Goal: Transaction & Acquisition: Obtain resource

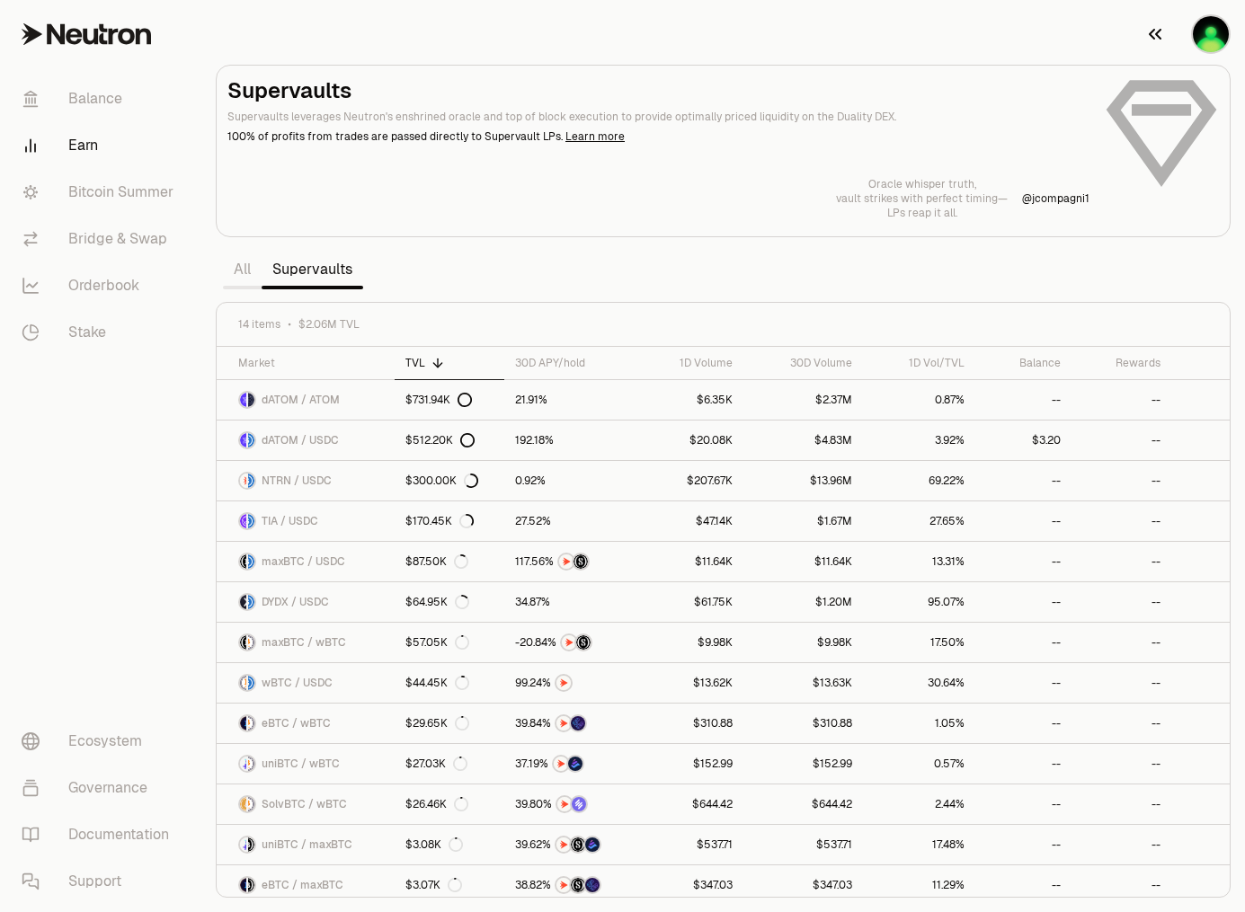
click at [1207, 39] on img "button" at bounding box center [1210, 34] width 36 height 36
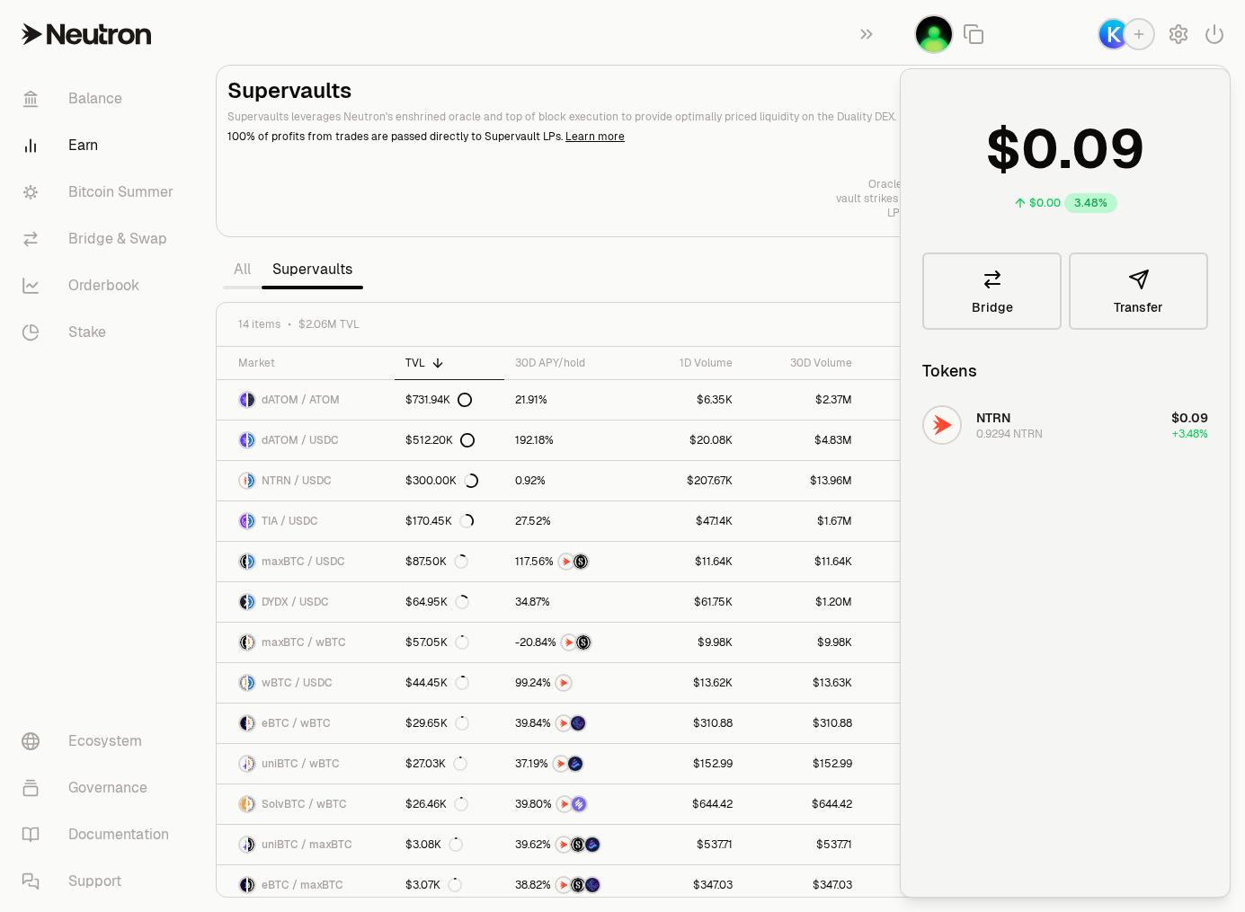
click at [764, 30] on section "Supervaults Supervaults leverages Neutron's enshrined oracle and top of block e…" at bounding box center [722, 456] width 1043 height 912
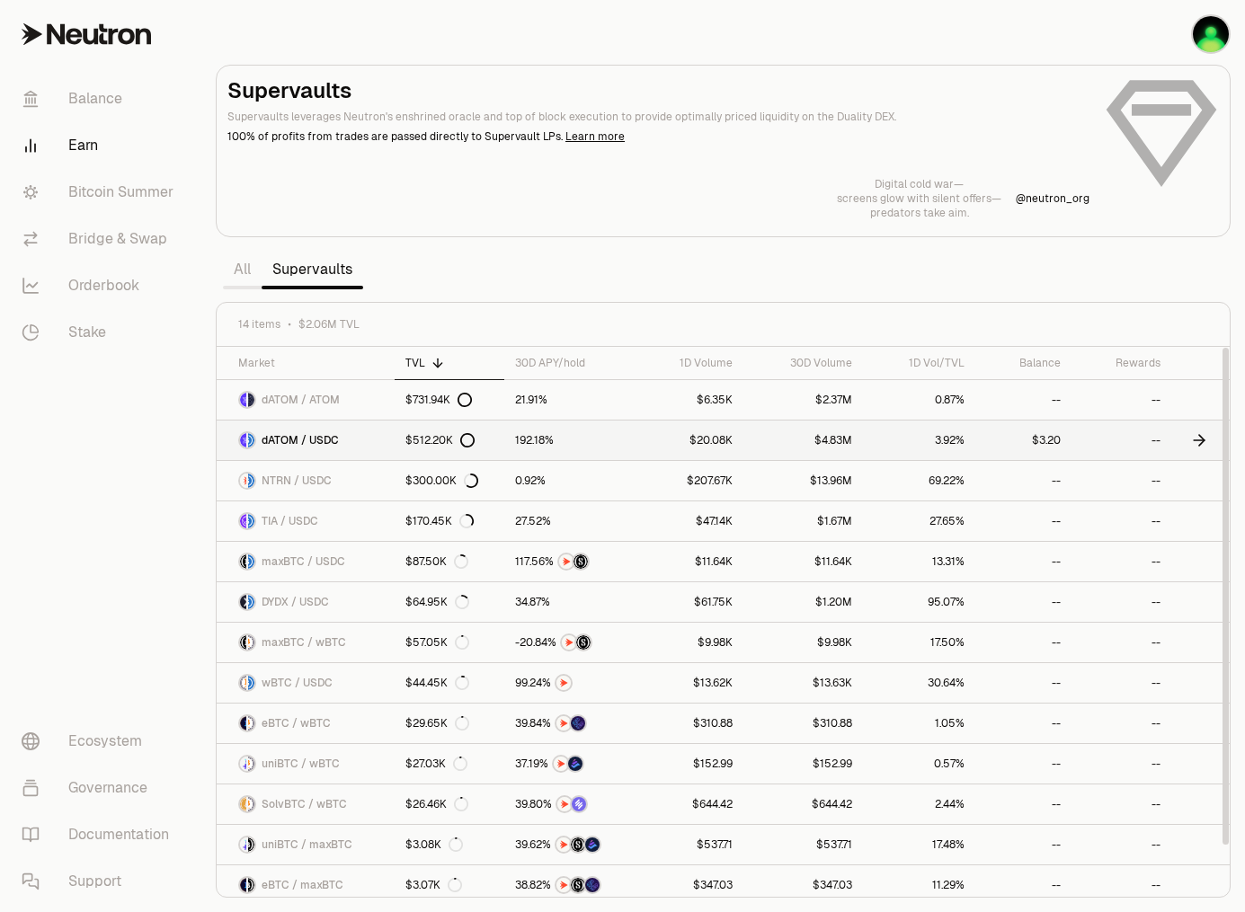
click at [306, 437] on span "dATOM / USDC" at bounding box center [299, 440] width 77 height 14
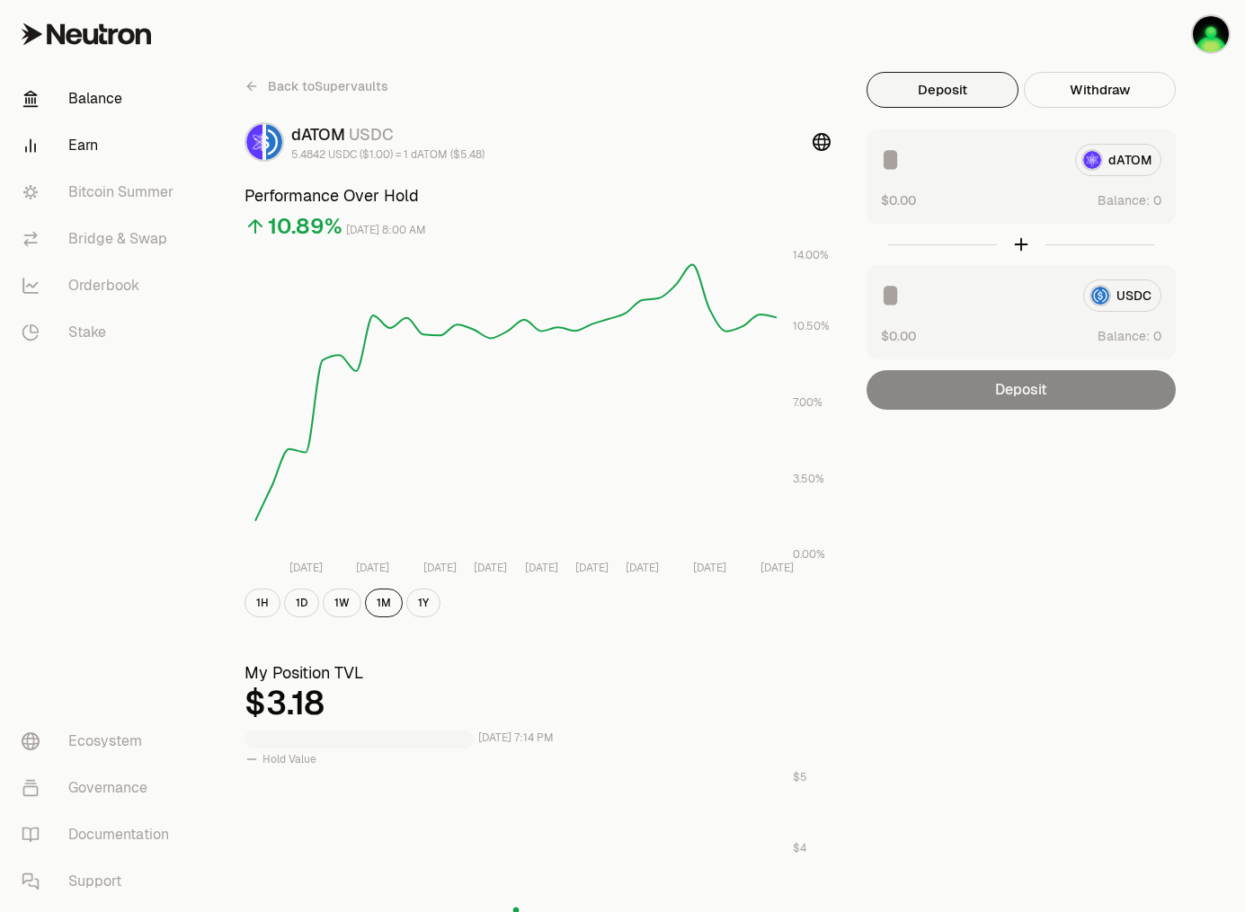
click at [94, 100] on link "Balance" at bounding box center [100, 98] width 187 height 47
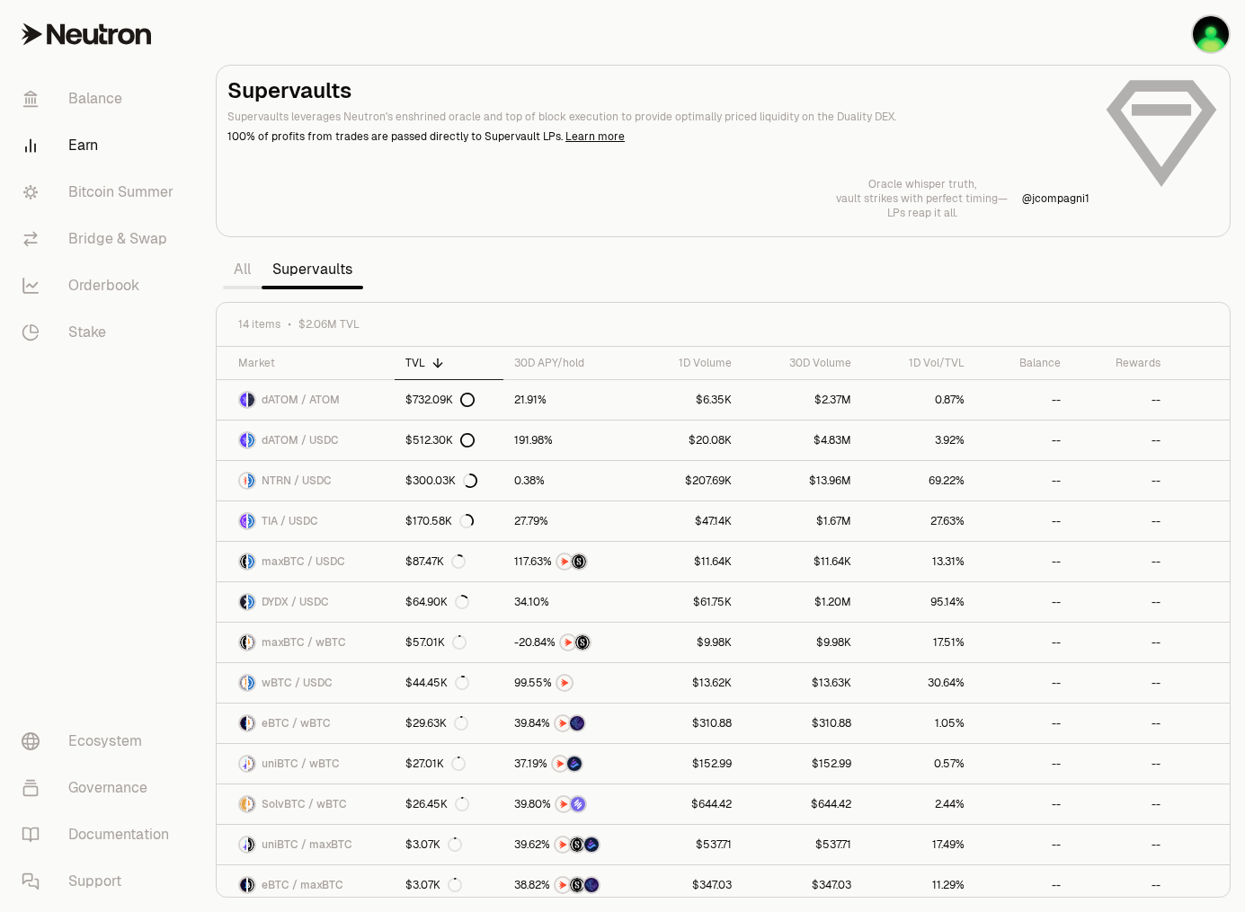
click at [1009, 67] on div at bounding box center [723, 151] width 1013 height 171
click at [375, 448] on link "dATOM / USDC" at bounding box center [306, 441] width 178 height 40
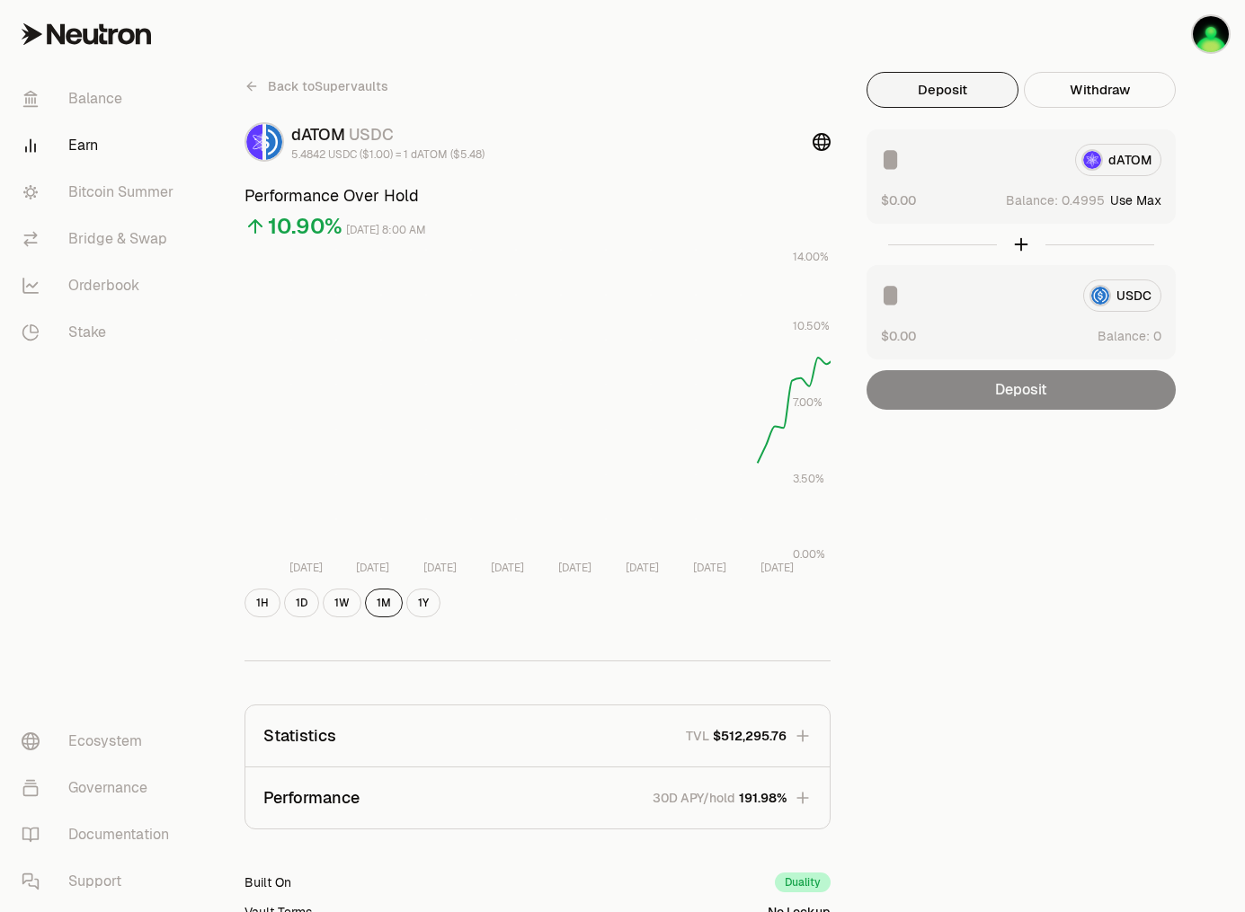
click at [1144, 201] on button "Use Max" at bounding box center [1135, 200] width 51 height 18
type input "********"
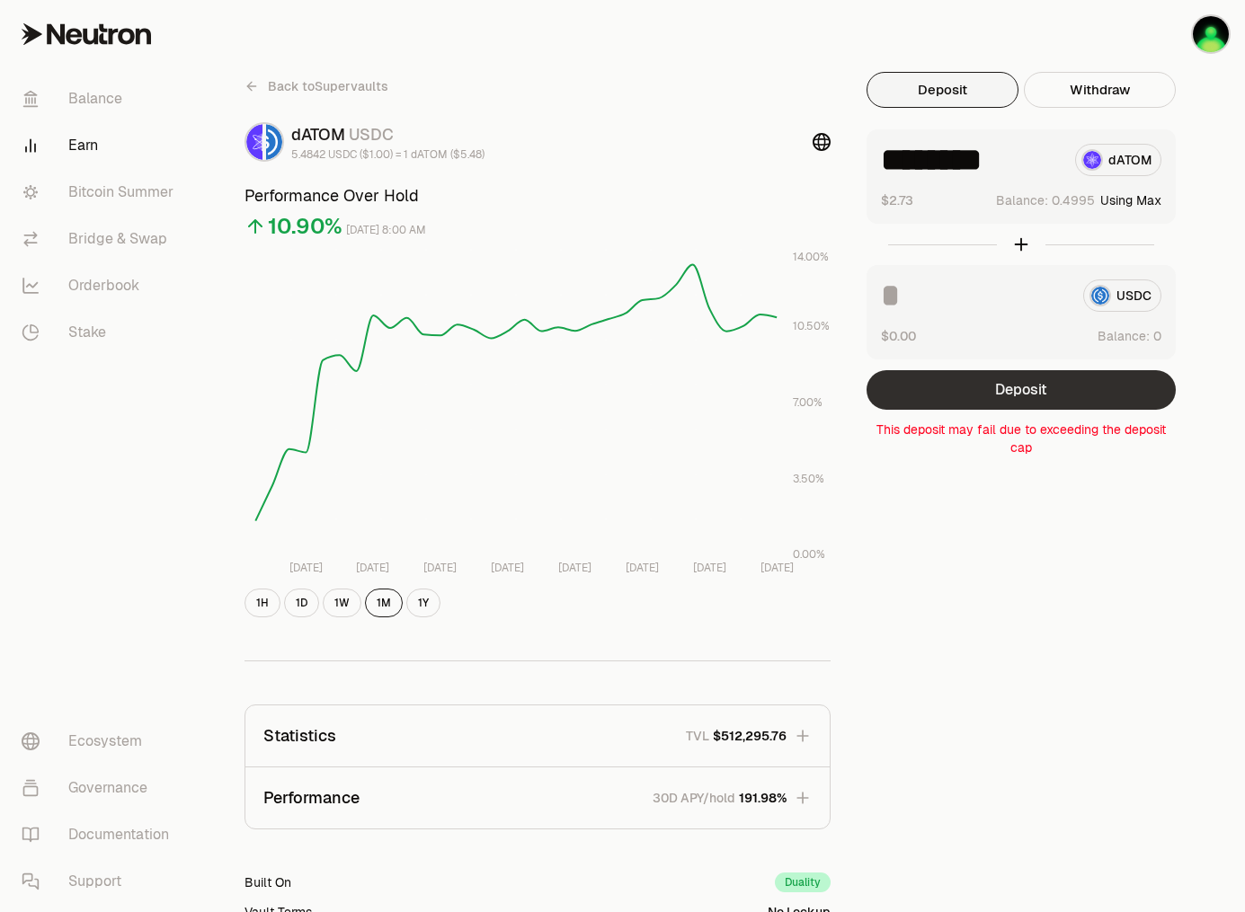
click at [1050, 392] on button "Deposit" at bounding box center [1020, 390] width 309 height 40
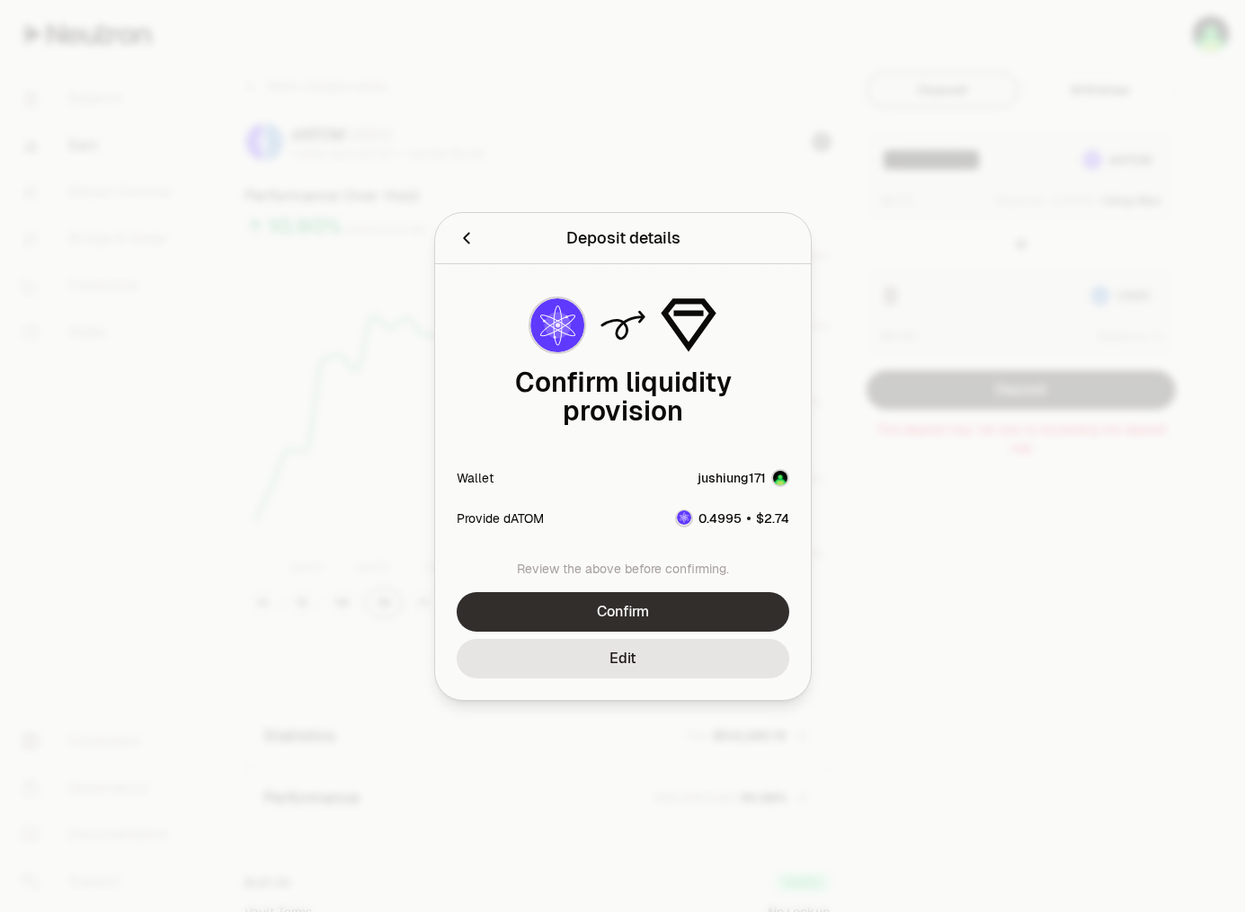
click at [630, 604] on button "Confirm" at bounding box center [622, 612] width 332 height 40
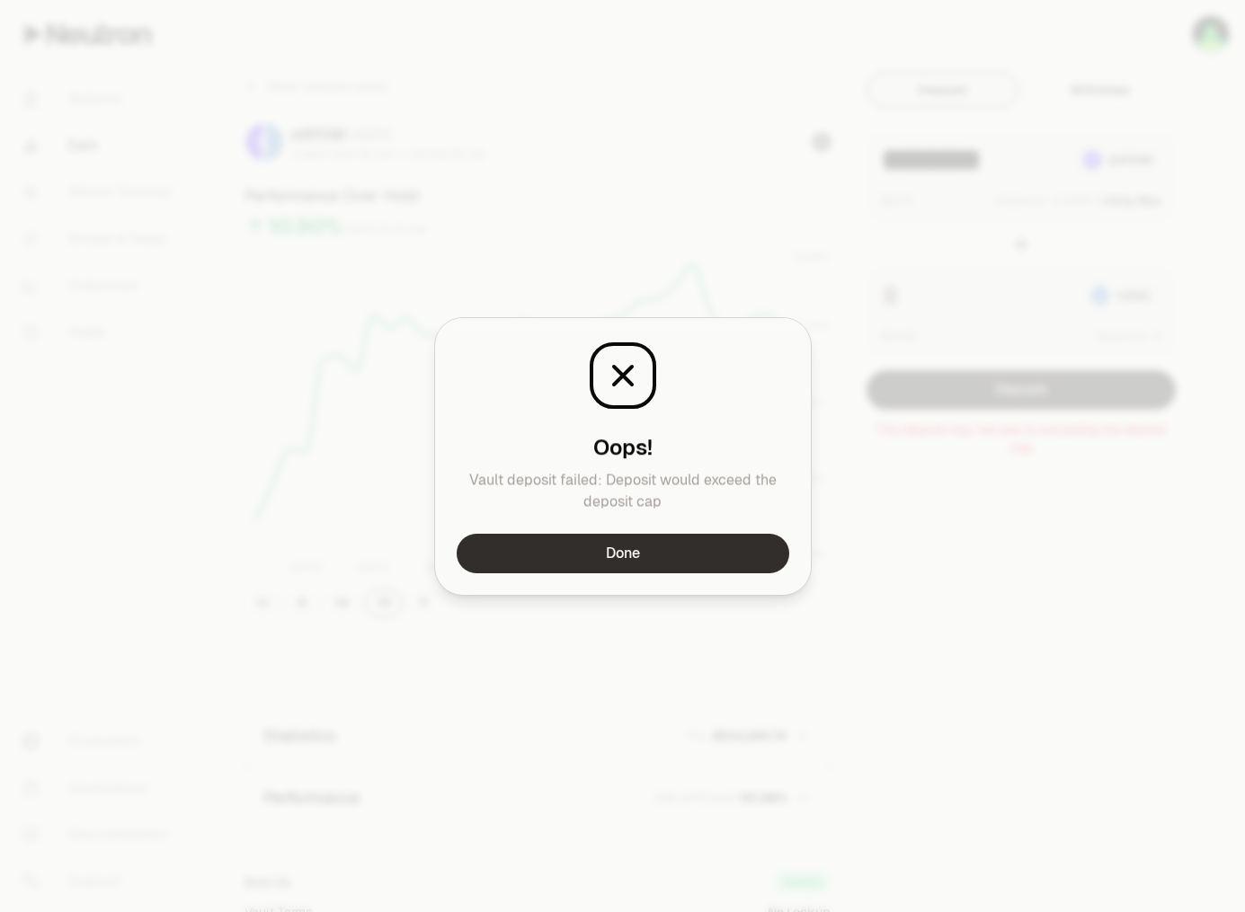
click at [645, 554] on button "Done" at bounding box center [622, 554] width 332 height 40
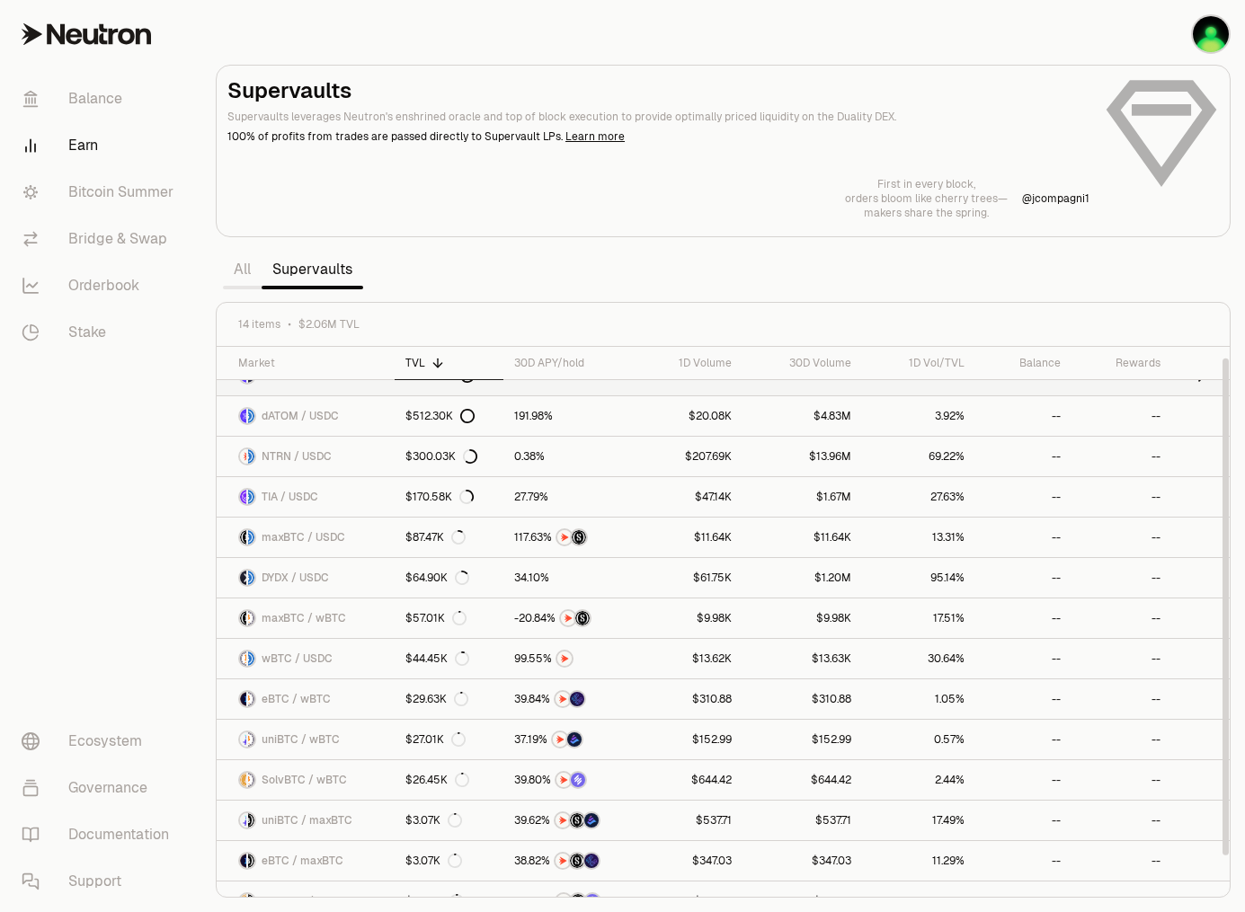
scroll to position [12, 0]
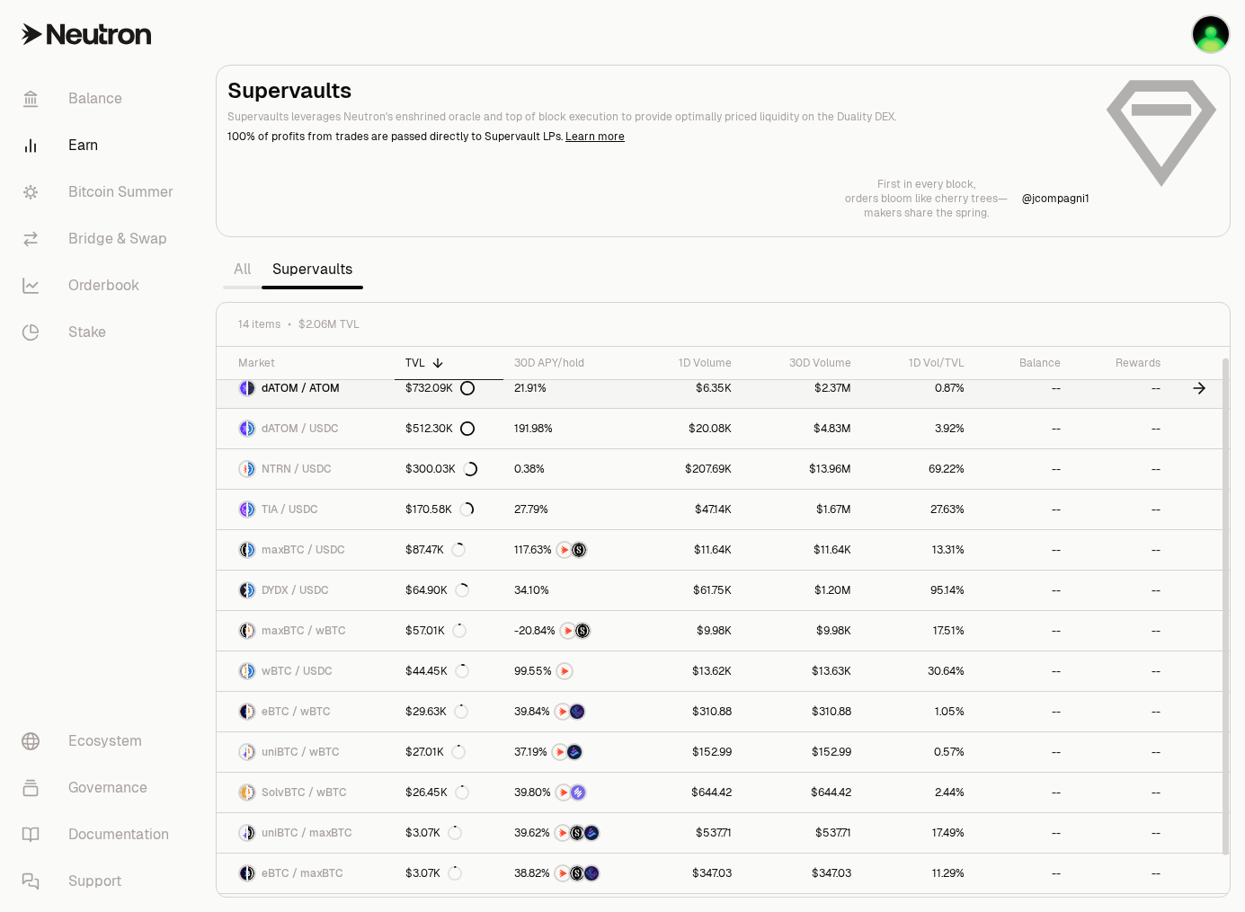
click at [377, 393] on link "dATOM / ATOM" at bounding box center [306, 388] width 178 height 40
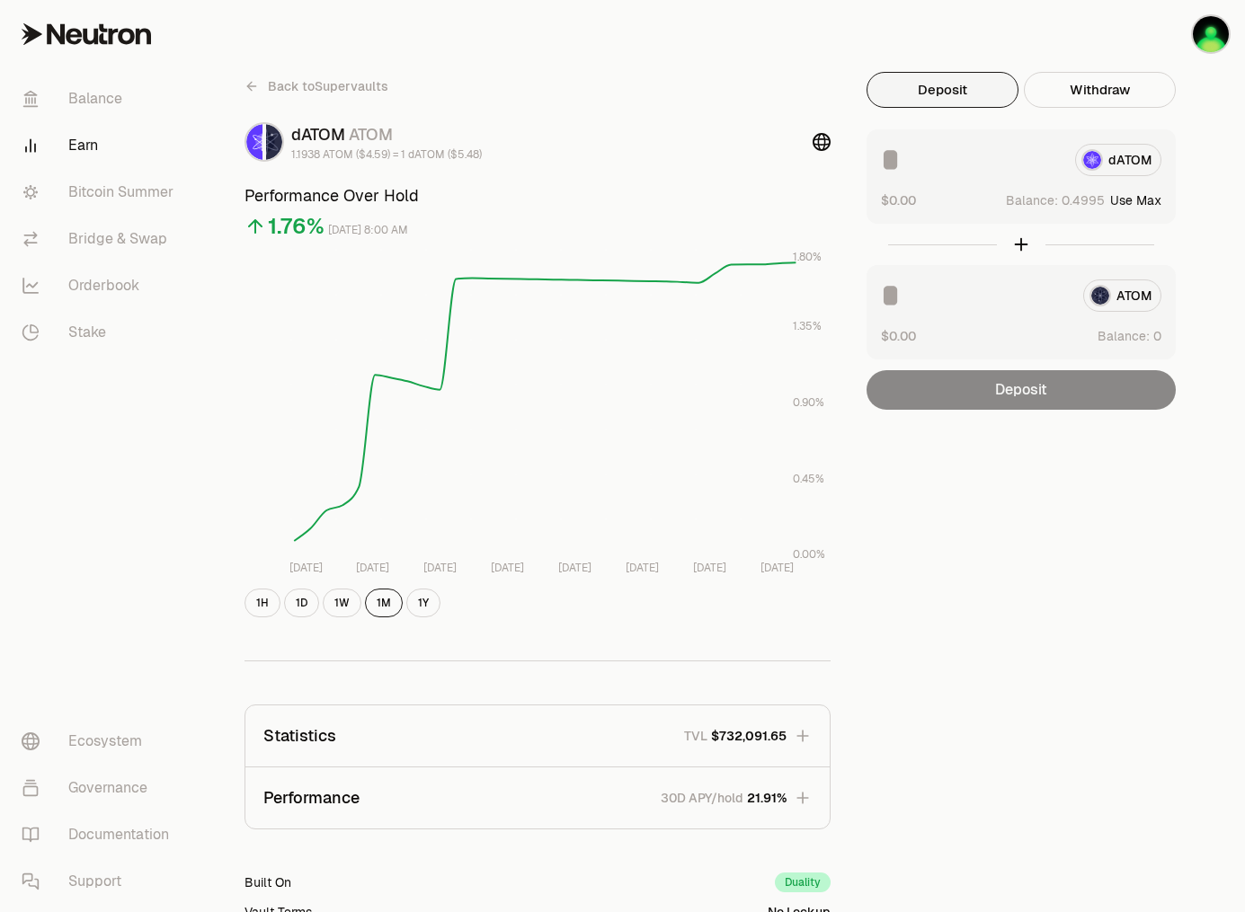
click at [1138, 195] on button "Use Max" at bounding box center [1135, 200] width 51 height 18
type input "********"
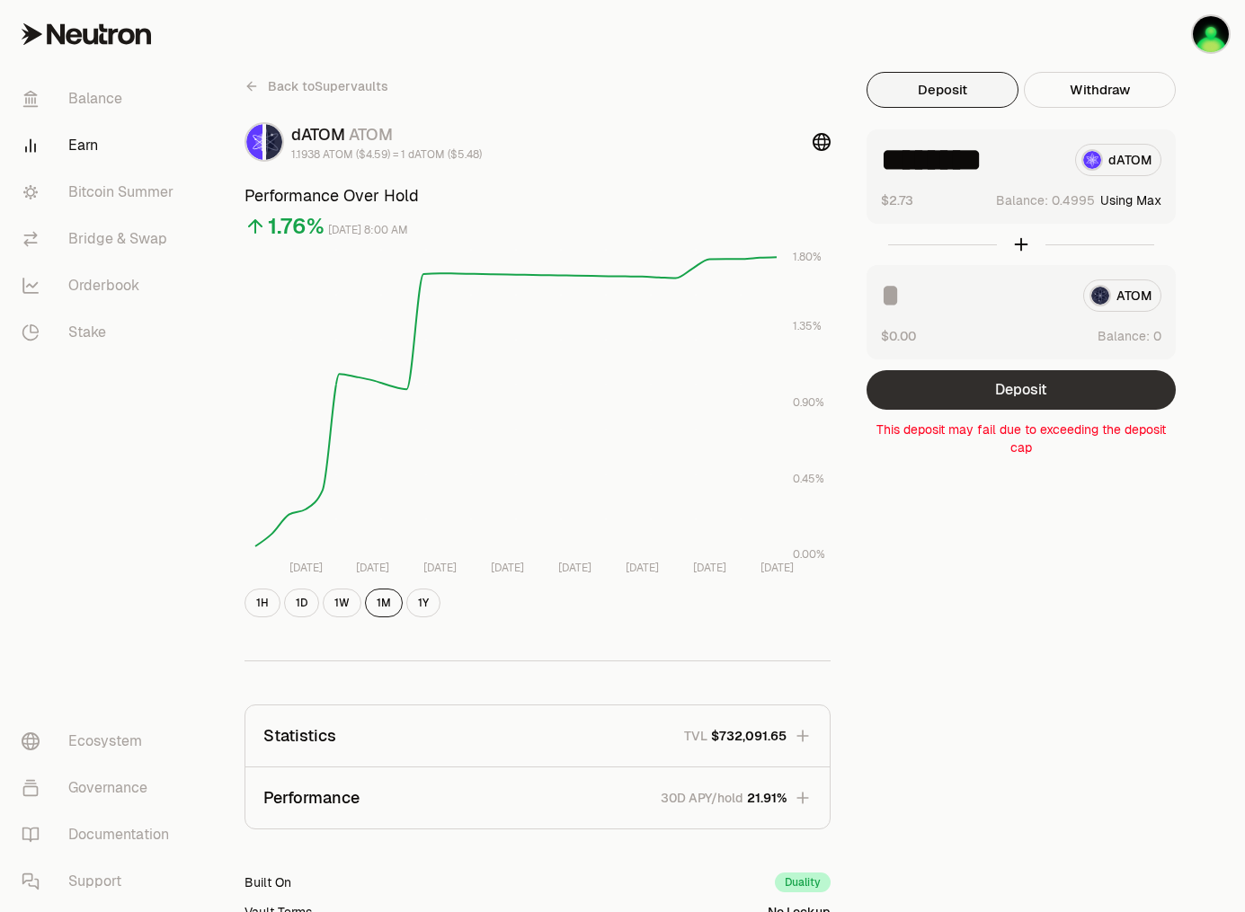
click at [1032, 393] on button "Deposit" at bounding box center [1020, 390] width 309 height 40
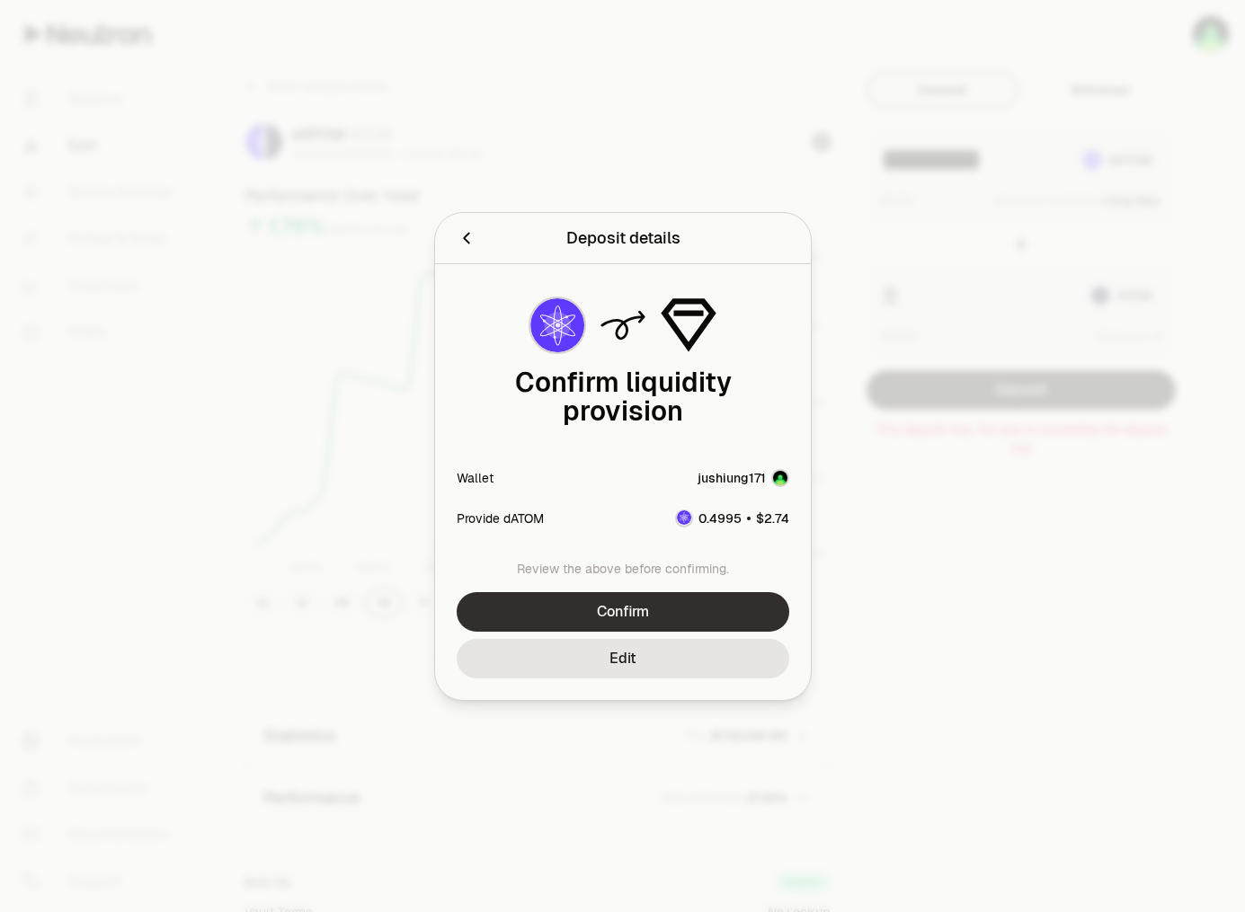
click at [667, 596] on button "Confirm" at bounding box center [622, 612] width 332 height 40
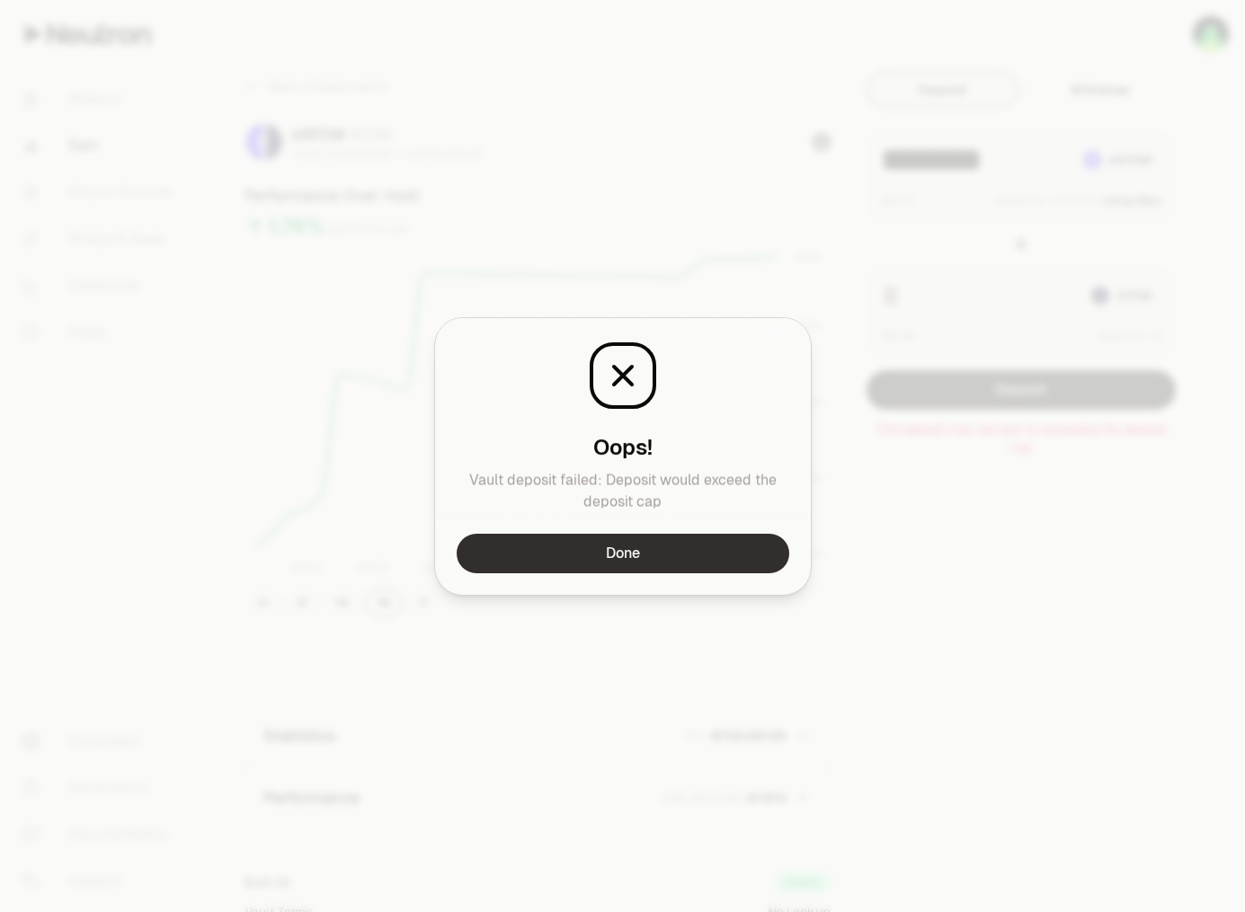
click at [648, 552] on button "Done" at bounding box center [622, 554] width 332 height 40
